Goal: Transaction & Acquisition: Purchase product/service

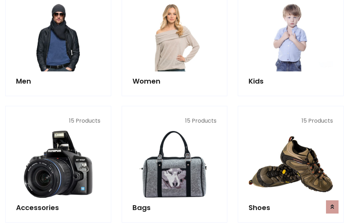
scroll to position [507, 0]
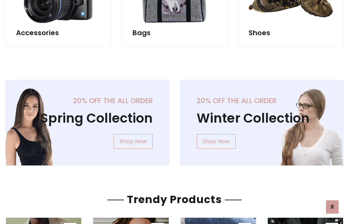
click at [175, 120] on div "20% off the all order Winter Collection Shop Now" at bounding box center [262, 128] width 175 height 97
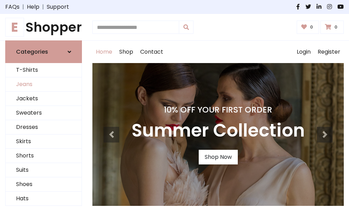
click at [44, 85] on link "Jeans" at bounding box center [44, 85] width 76 height 14
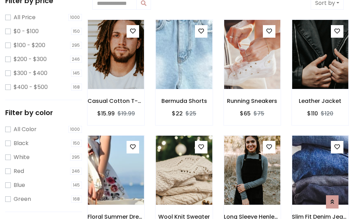
scroll to position [15, 0]
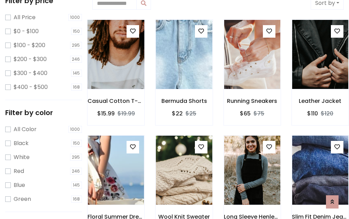
click at [116, 54] on img at bounding box center [115, 39] width 67 height 168
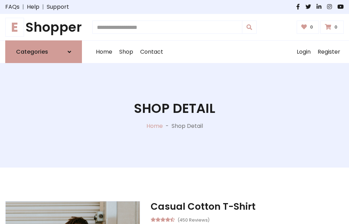
scroll to position [75, 0]
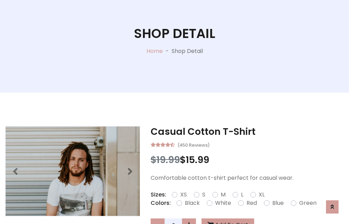
click at [251, 204] on label "Red" at bounding box center [252, 203] width 10 height 8
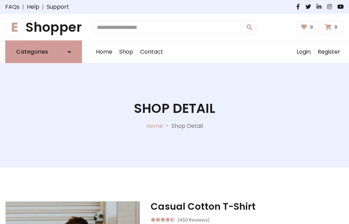
scroll to position [75, 0]
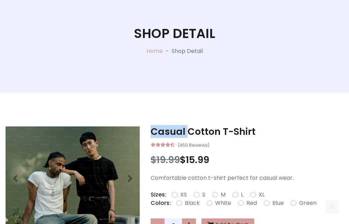
scroll to position [679, 0]
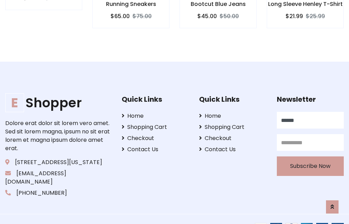
type input "******"
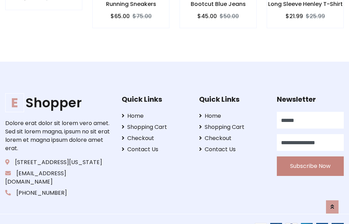
type input "**********"
click at [310, 158] on button "Subscribe Now" at bounding box center [310, 167] width 67 height 20
